Goal: Obtain resource: Obtain resource

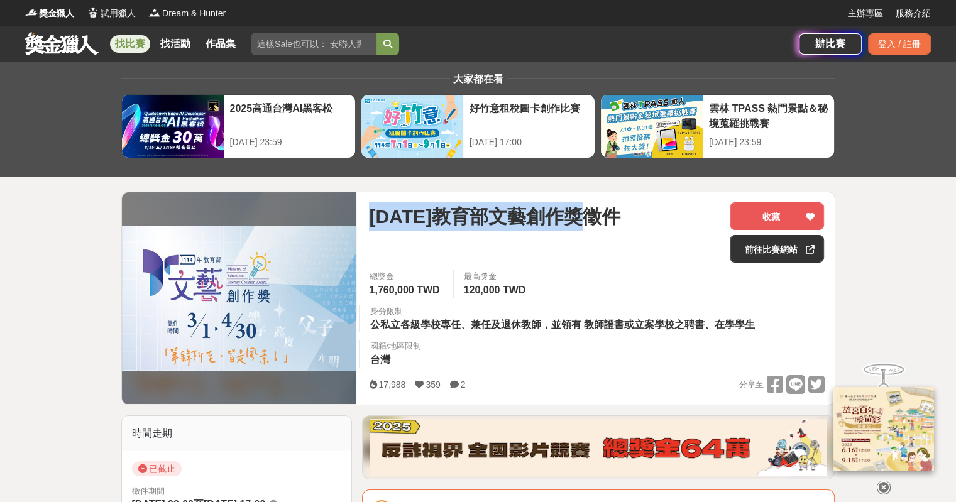
drag, startPoint x: 368, startPoint y: 217, endPoint x: 606, endPoint y: 223, distance: 237.7
click at [606, 223] on div "[DATE]教育部文藝創作獎徵件 收藏 前往比賽網站 總獎金 1,760,000 TWD 最高獎金 120,000 TWD 身分限制 公私立各級學校專任、兼任…" at bounding box center [596, 298] width 475 height 212
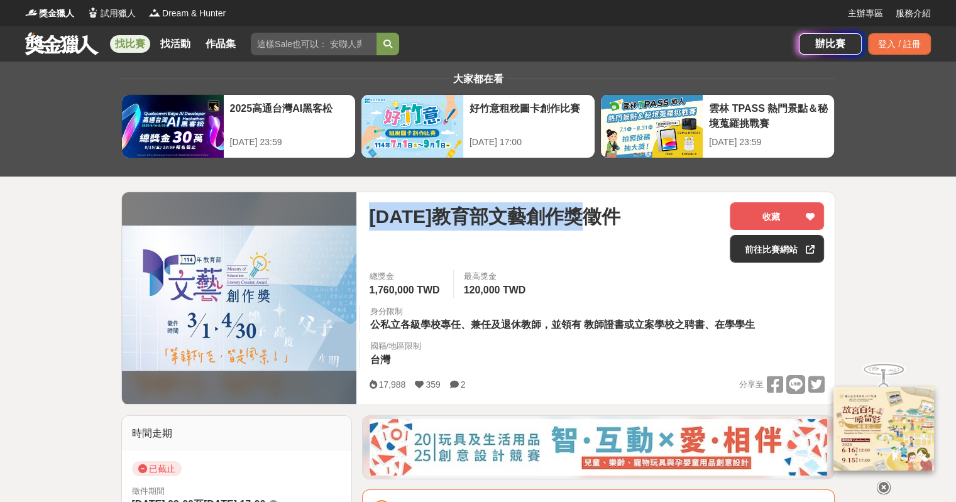
copy span "[DATE]教育部文藝創作獎徵件"
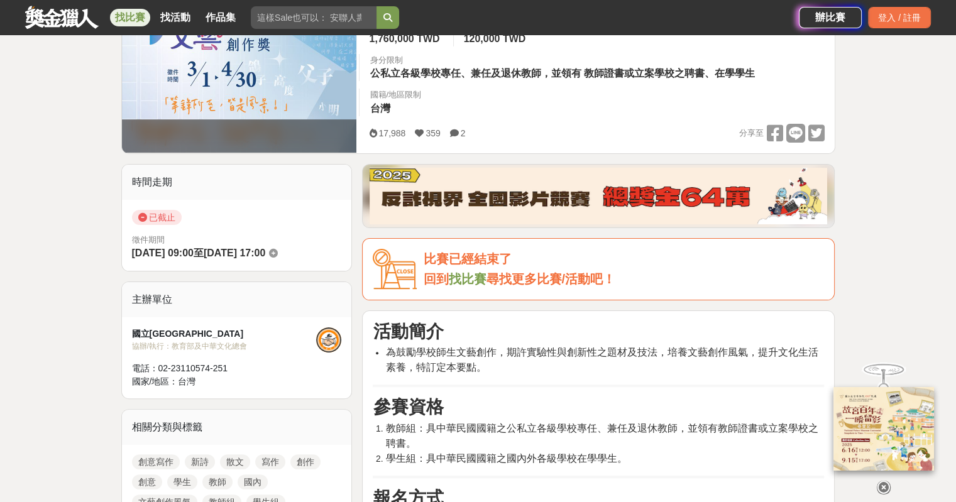
scroll to position [126, 0]
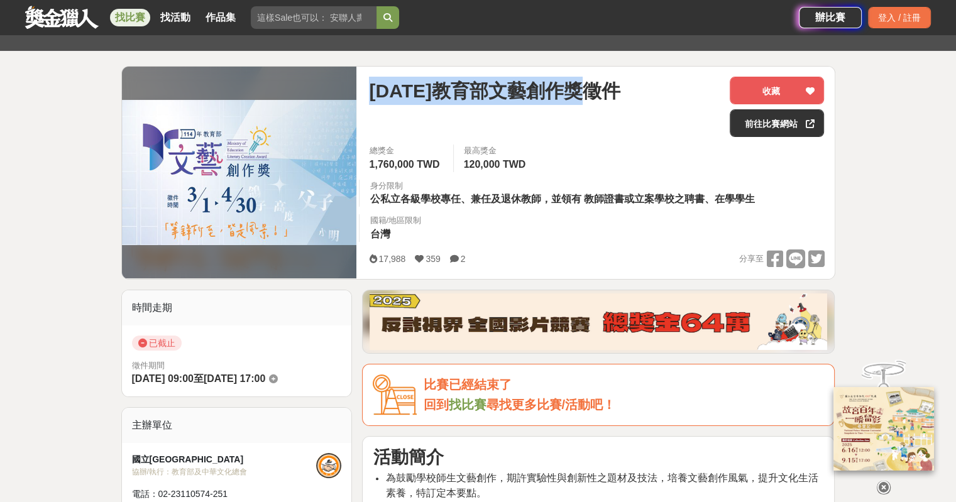
copy span "[DATE]教育部文藝創作獎徵件"
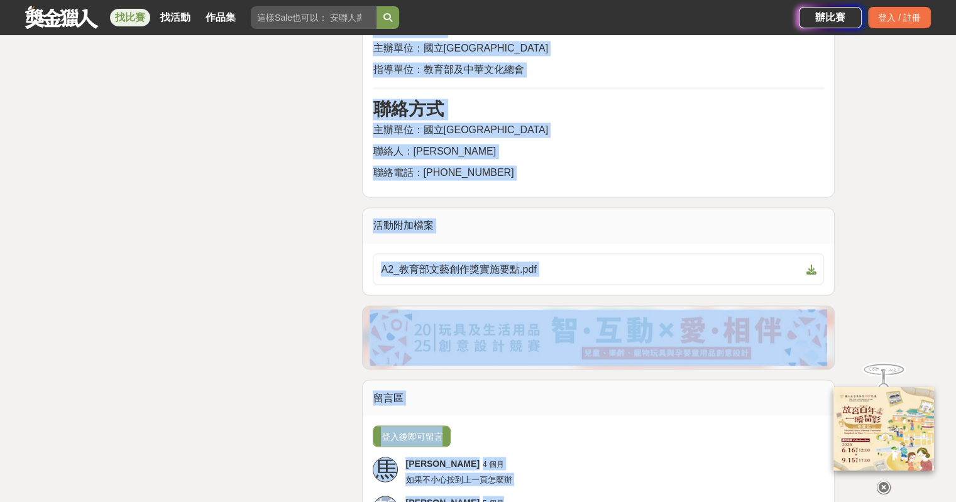
scroll to position [2162, 0]
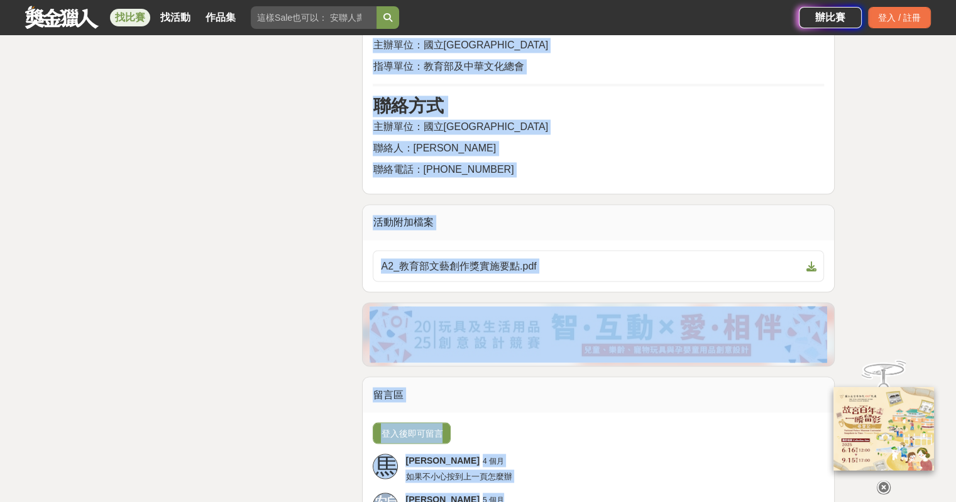
drag, startPoint x: 375, startPoint y: 142, endPoint x: 695, endPoint y: 177, distance: 322.5
click at [474, 63] on span "指導單位：教育部及中華文化總會" at bounding box center [448, 66] width 151 height 11
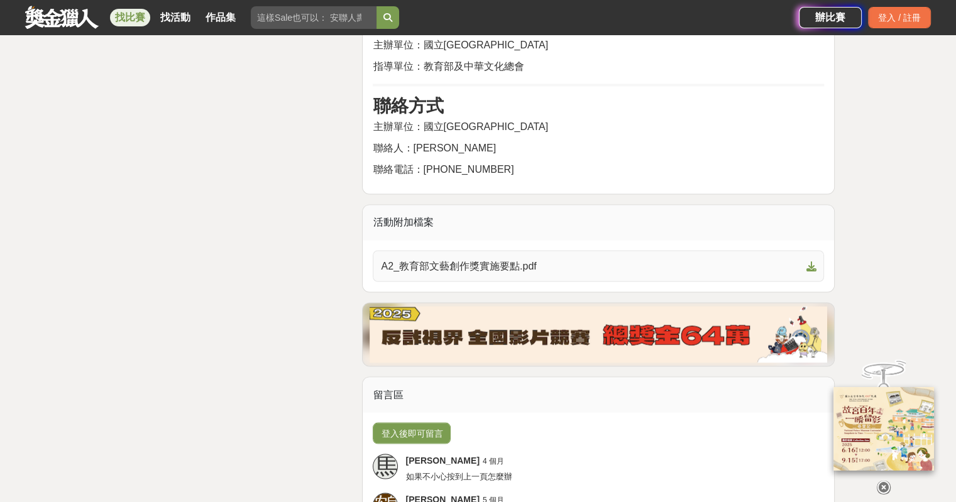
click at [490, 266] on span "A2_教育部文藝創作獎實施要點.pdf" at bounding box center [591, 265] width 420 height 15
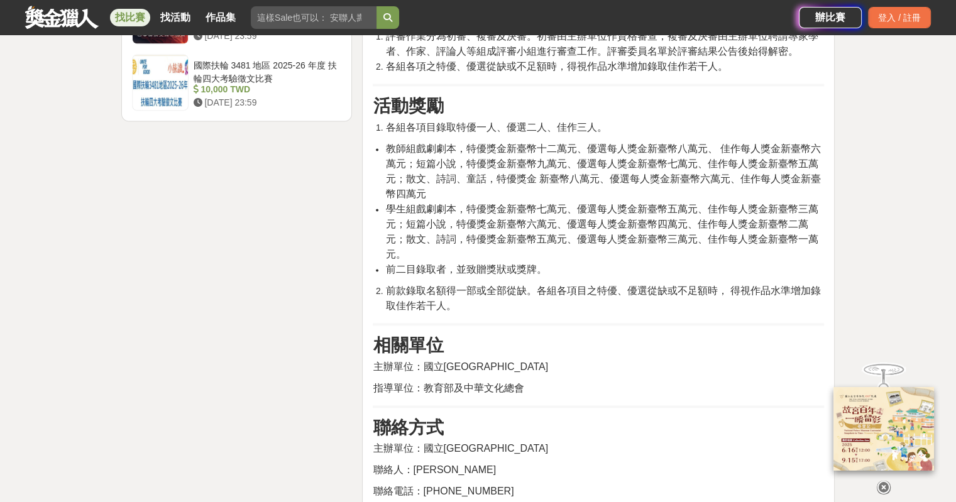
scroll to position [1842, 0]
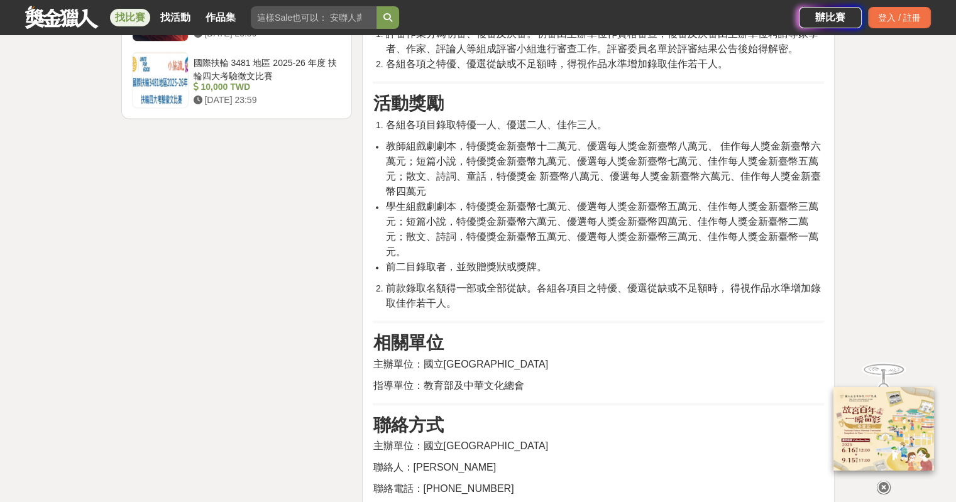
drag, startPoint x: 370, startPoint y: 115, endPoint x: 803, endPoint y: 483, distance: 568.1
copy div "lore ipsumdolors，ametconsectetur，adipisci，elitsedd，eiusmo。 temp inc：utlaboreetd…"
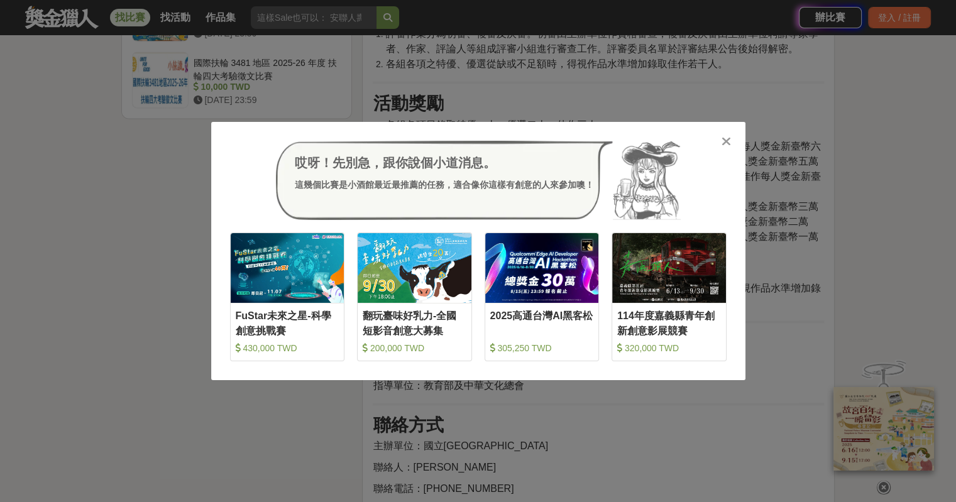
click at [728, 141] on icon at bounding box center [726, 141] width 9 height 13
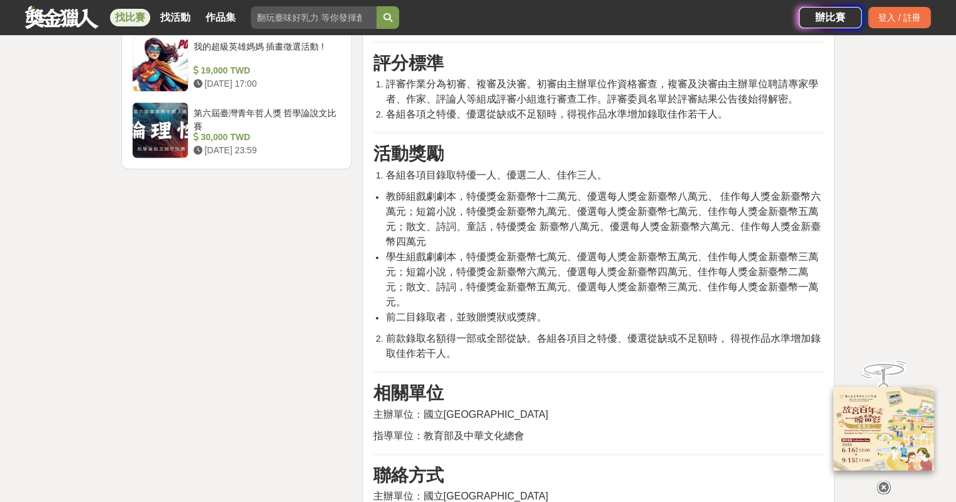
scroll to position [1591, 0]
